Goal: Task Accomplishment & Management: Use online tool/utility

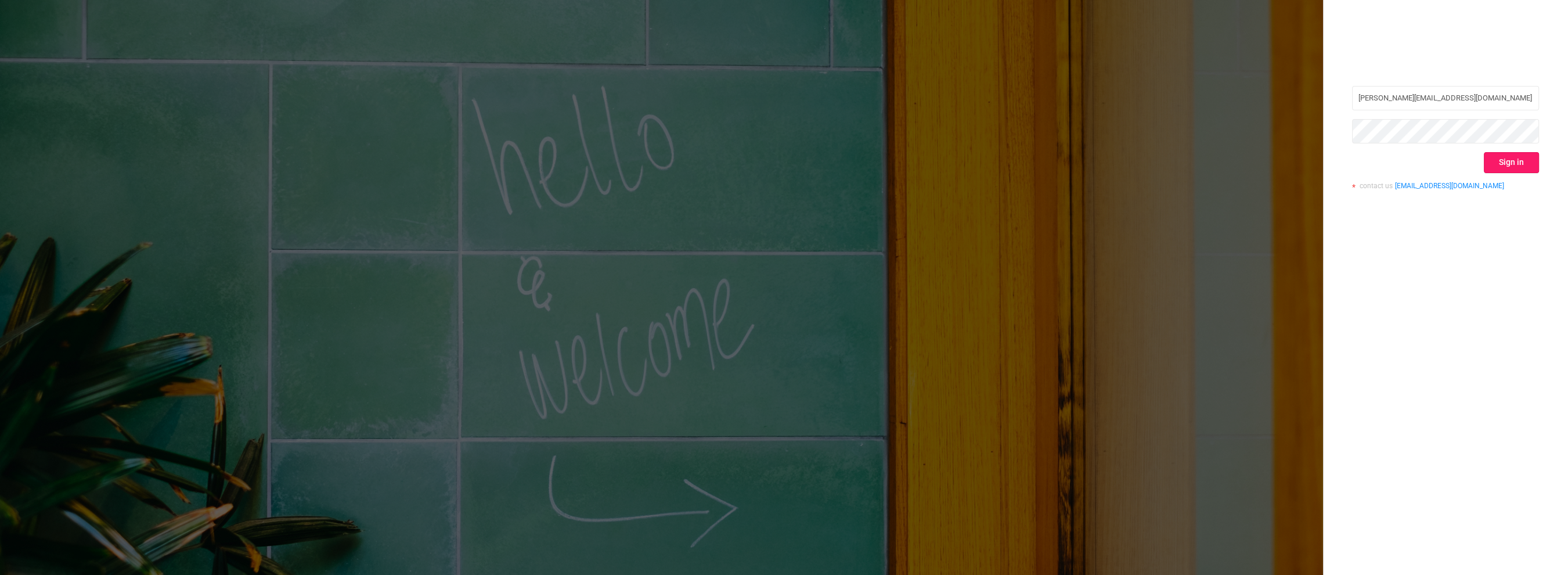
click at [1527, 156] on button "Sign in" at bounding box center [1512, 162] width 56 height 21
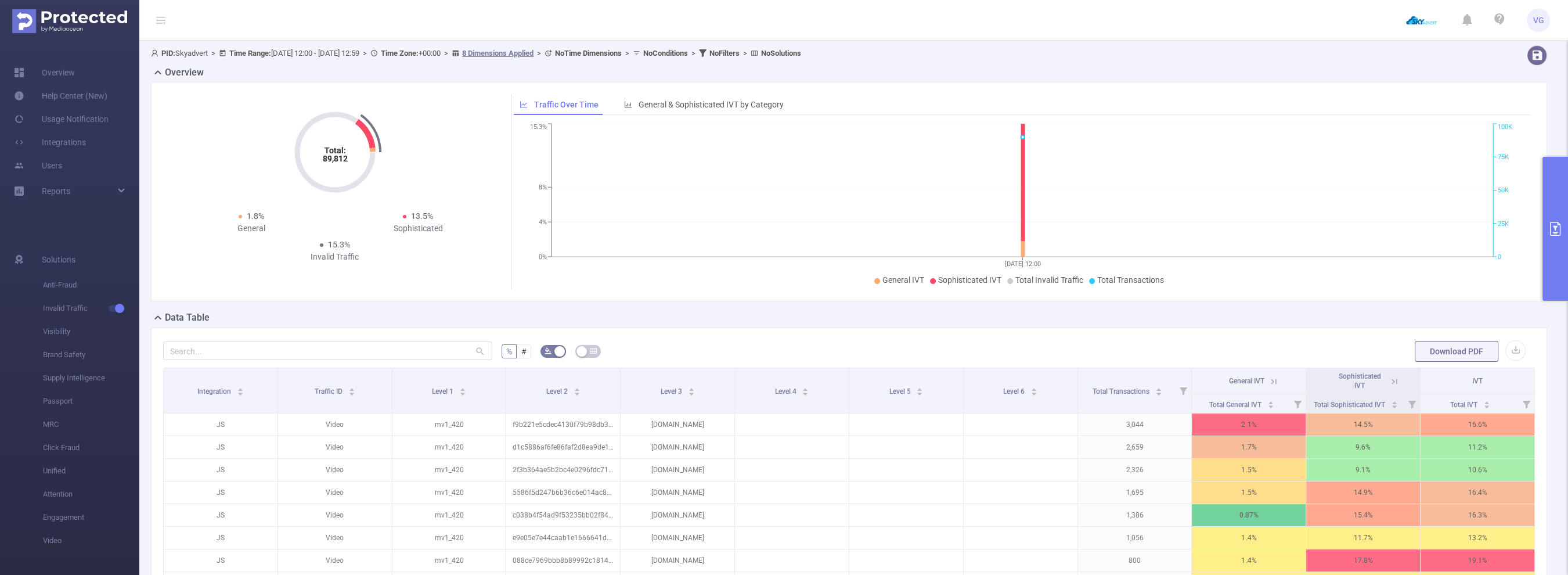
click at [1557, 221] on button "primary" at bounding box center [1556, 228] width 26 height 144
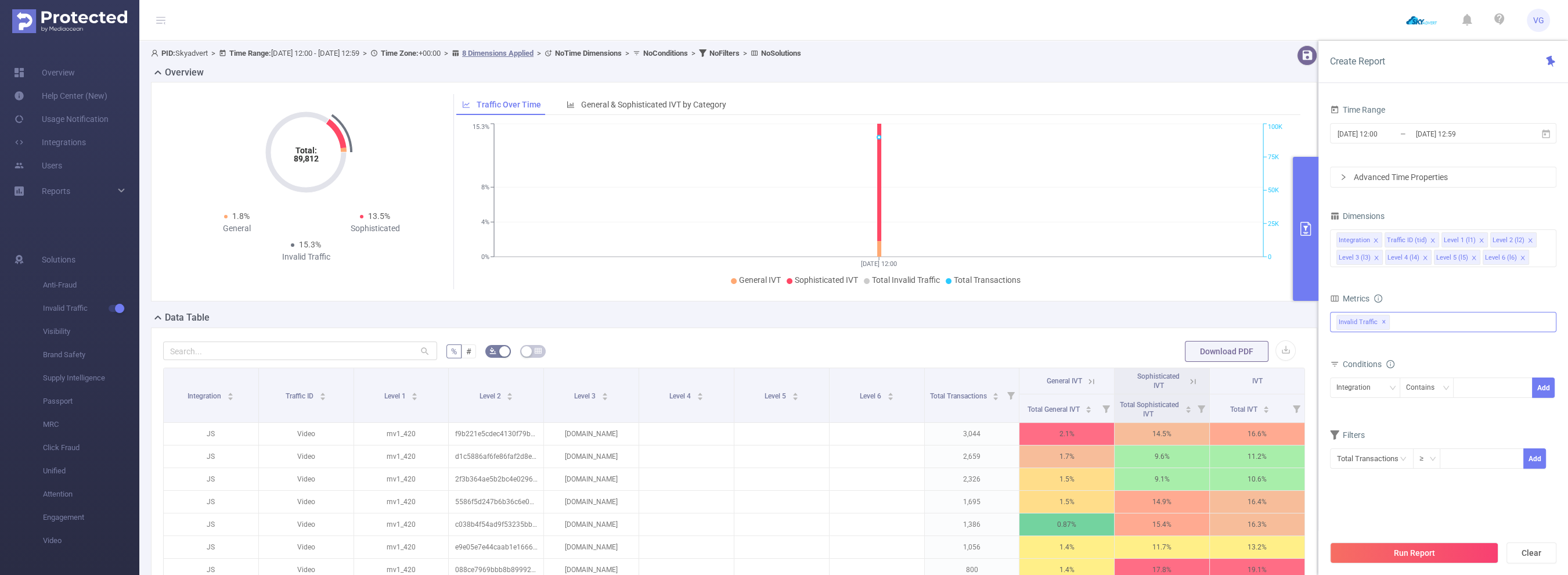
click at [1386, 324] on span "Invalid Traffic ✕" at bounding box center [1363, 322] width 54 height 15
click at [1374, 324] on strong "Anti-Fraud" at bounding box center [1378, 327] width 40 height 9
click at [1463, 201] on div "Time Range [DATE] 12:00 _ [DATE] 12:59 Advanced Time Properties Dimensions Inte…" at bounding box center [1443, 293] width 226 height 381
click at [1070, 298] on div "Total: 89,812 Total: 89,812 1.8% General 13.5% Sophisticated 15.3% Invalid Traf…" at bounding box center [734, 191] width 1166 height 219
click at [258, 345] on input "text" at bounding box center [300, 351] width 274 height 19
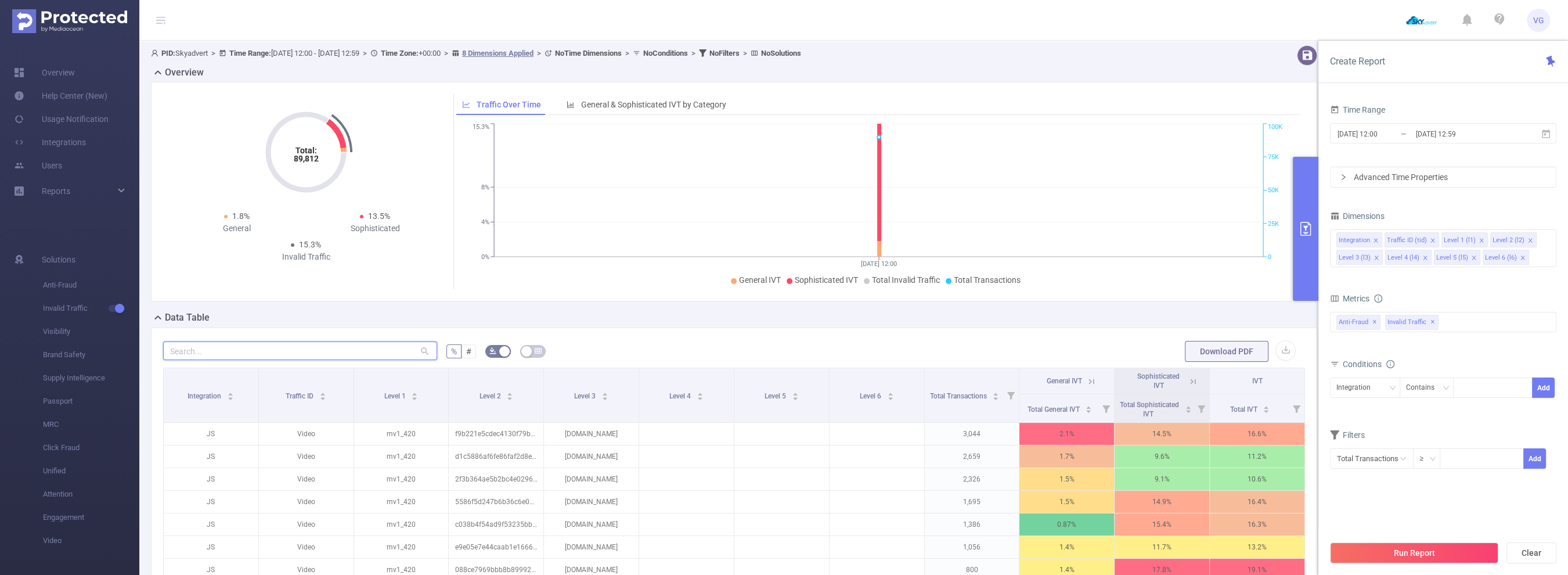
paste input "[DOMAIN_NAME]"
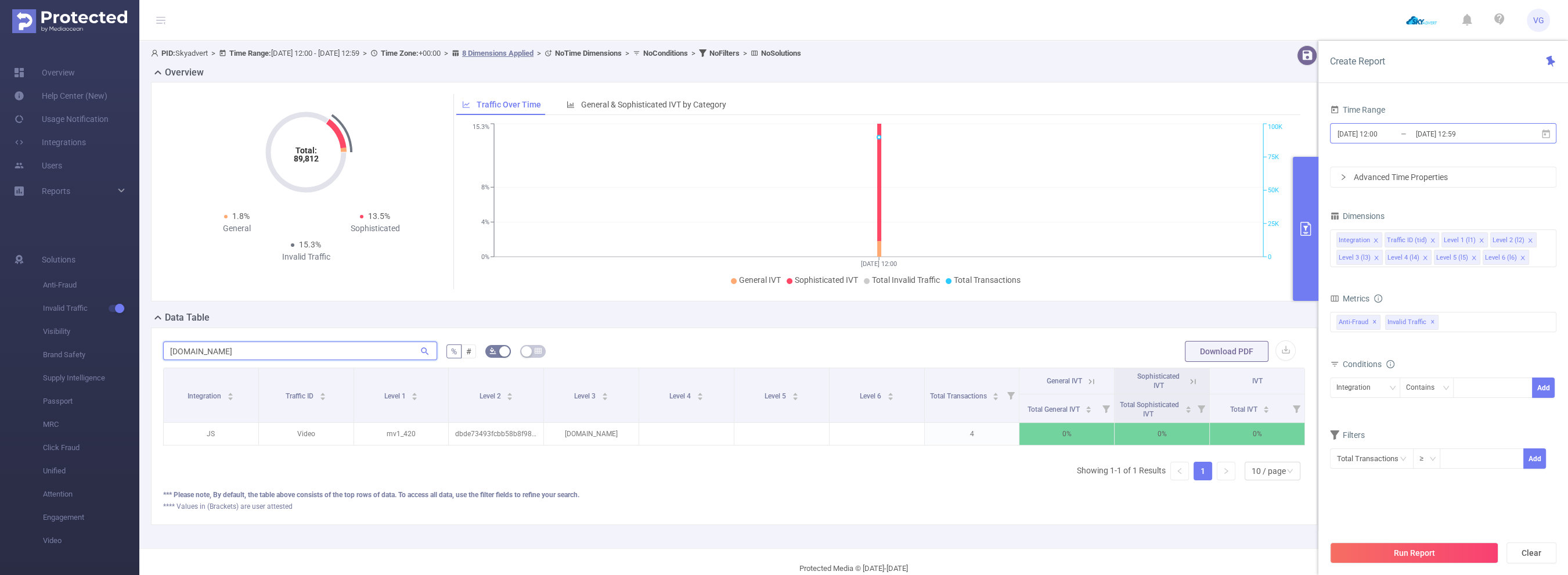
type input "[DOMAIN_NAME]"
click at [1388, 133] on input "[DATE] 12:00" at bounding box center [1384, 133] width 94 height 16
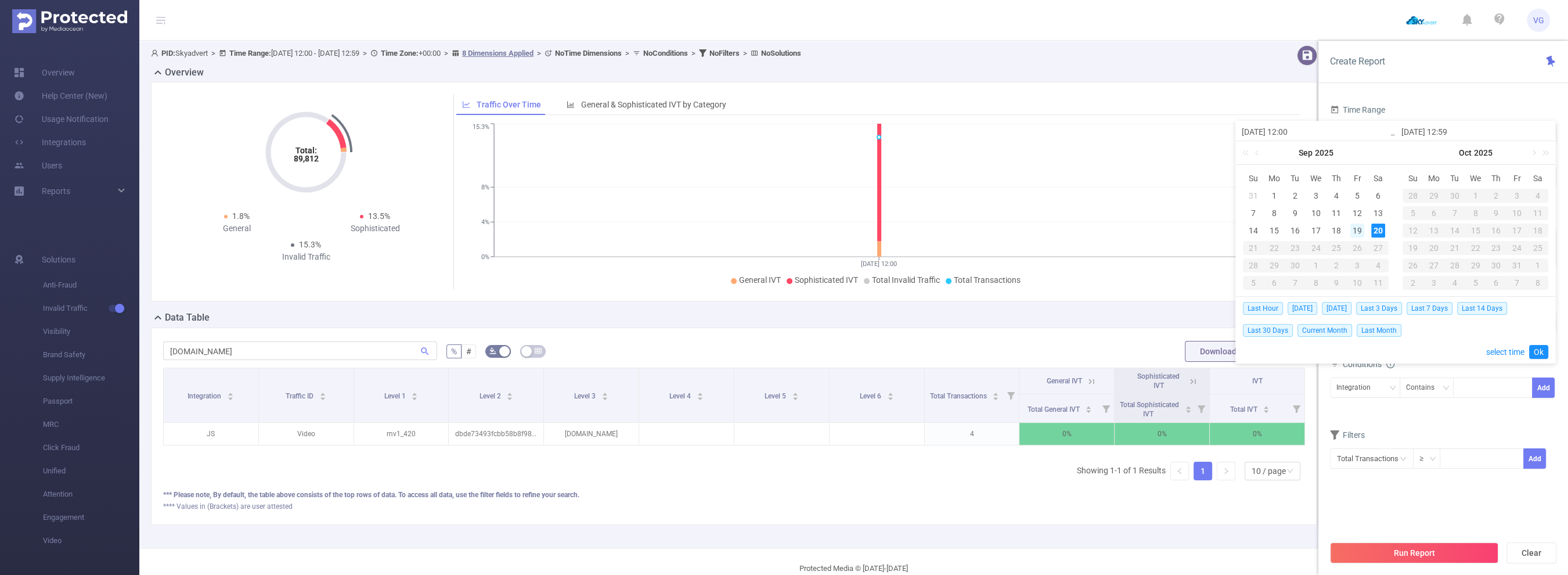
click at [1362, 231] on div "19" at bounding box center [1357, 230] width 14 height 14
type input "[DATE] 12:00"
type input "[DATE] 12:59"
type input "[DATE] 12:00"
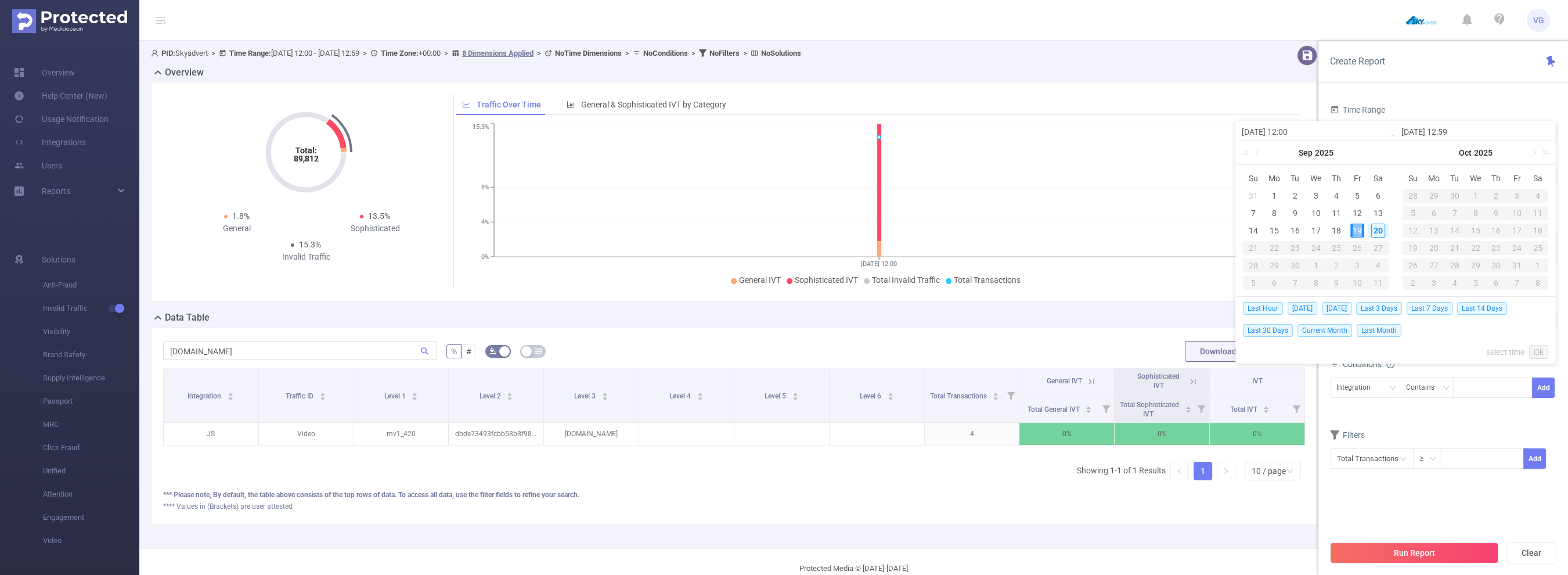
type input "[DATE] 12:59"
click at [1450, 551] on button "Run Report" at bounding box center [1414, 552] width 169 height 21
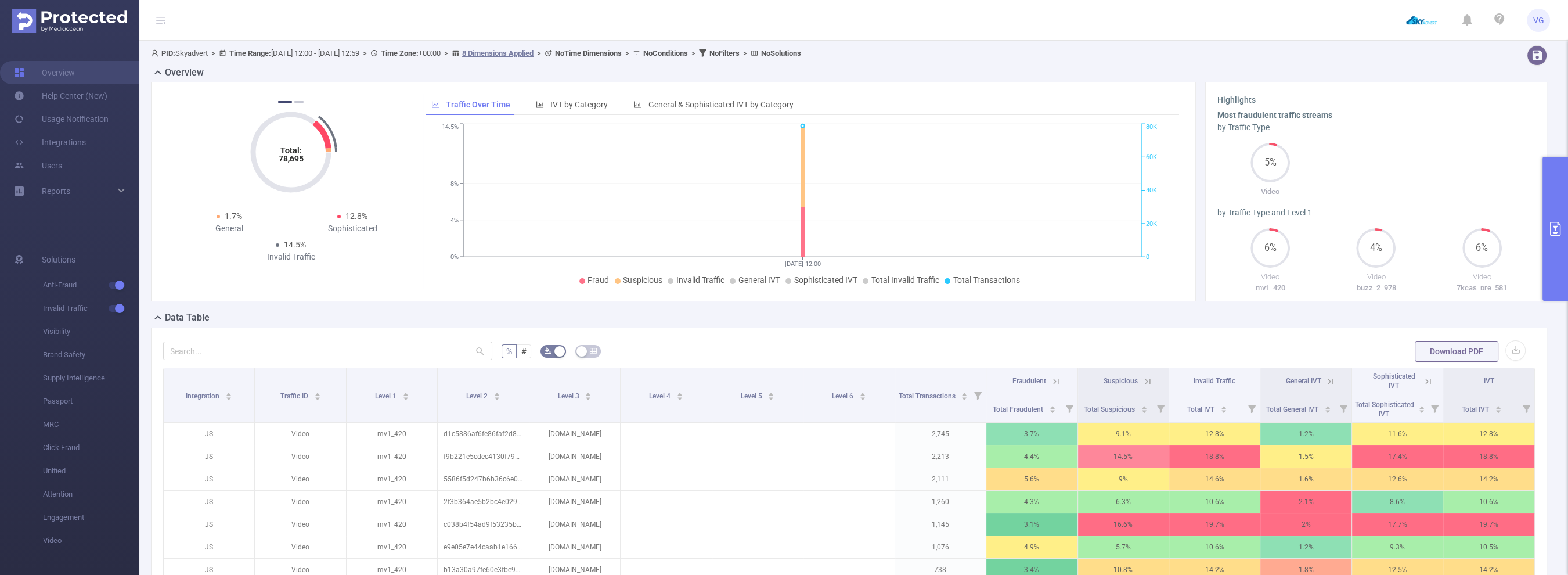
click at [305, 340] on div at bounding box center [327, 351] width 329 height 23
click at [317, 354] on input "text" at bounding box center [327, 351] width 329 height 19
paste input "[DOMAIN_NAME]"
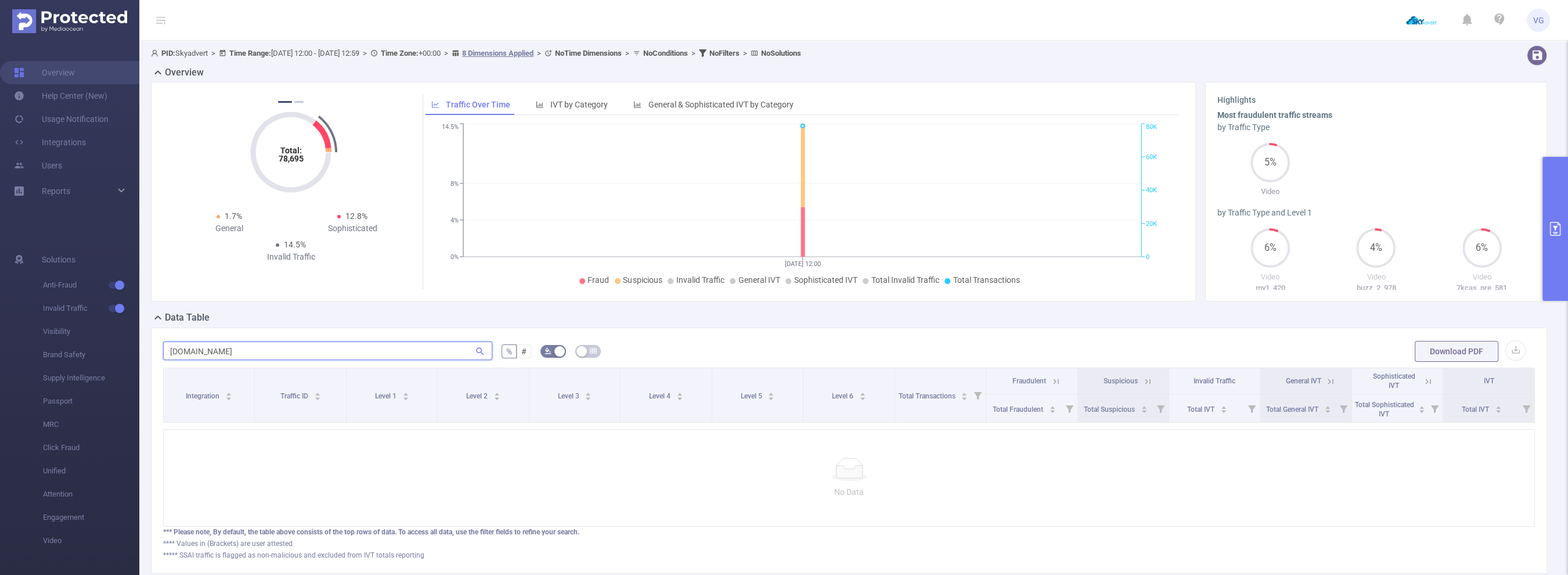
type input "[DOMAIN_NAME]"
click at [1568, 209] on button "primary" at bounding box center [1556, 228] width 26 height 144
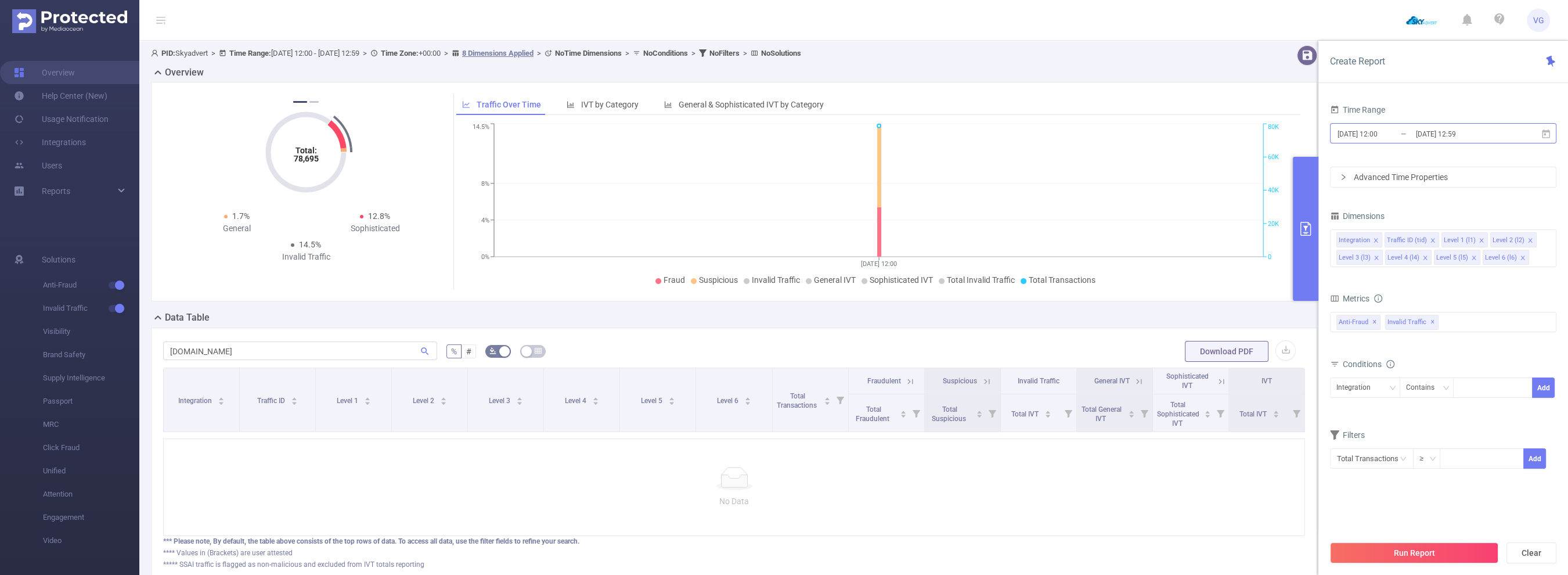
click at [1364, 133] on input "[DATE] 12:00" at bounding box center [1384, 133] width 94 height 16
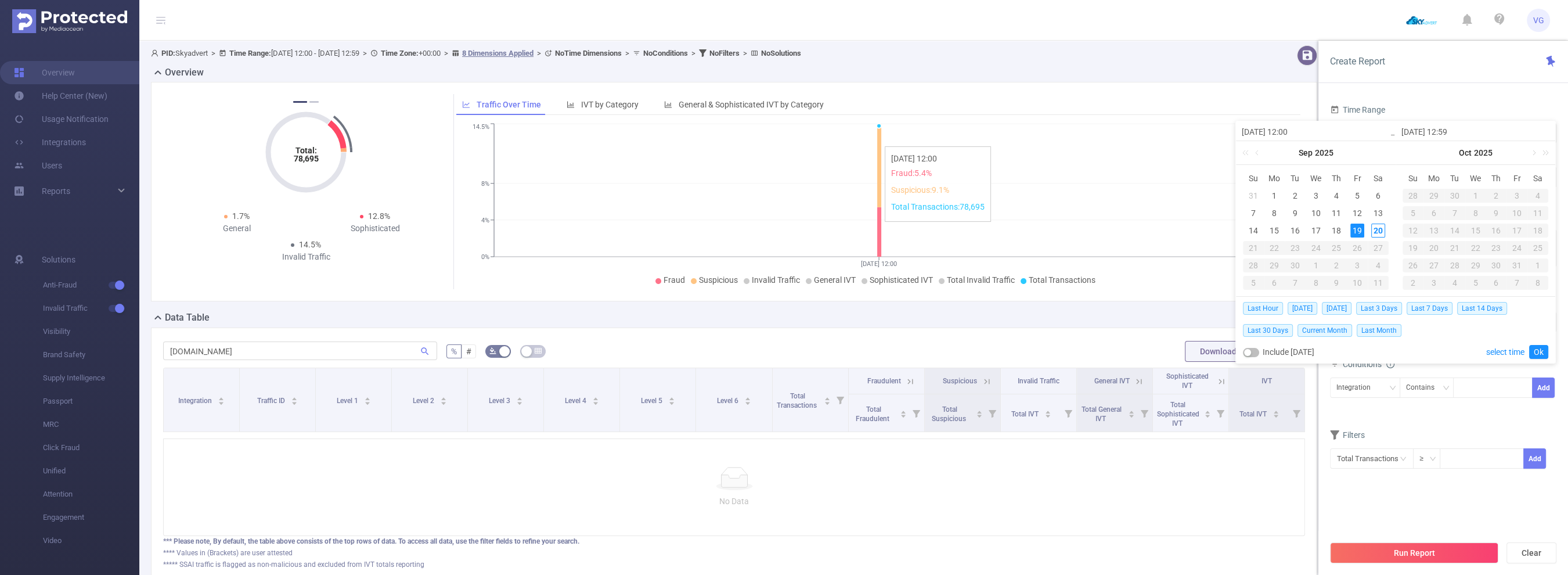
click at [1022, 151] on icon "[DATE] 12:00 0% 4% 8% 14.5% 0 20K 40K 60K 80K" at bounding box center [879, 205] width 845 height 169
